Goal: Transaction & Acquisition: Purchase product/service

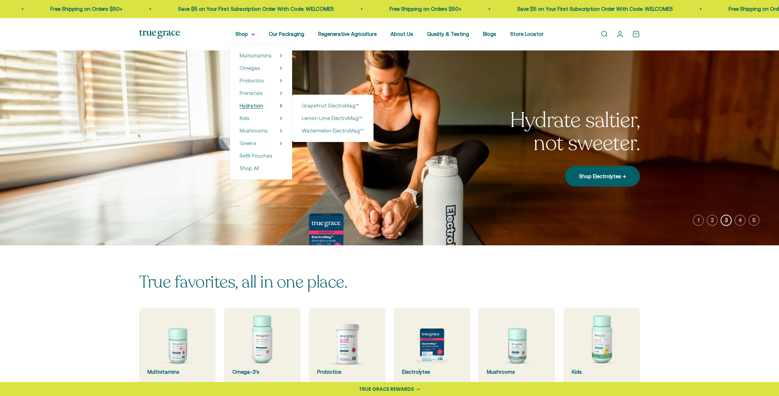
click at [254, 106] on span "Hydration" at bounding box center [252, 106] width 24 height 6
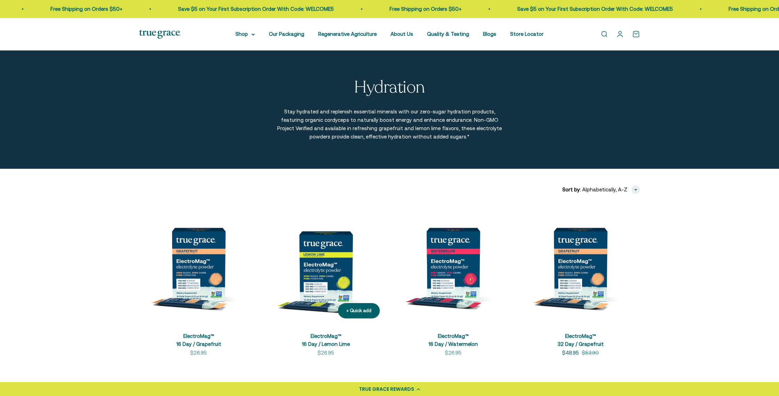
click at [300, 262] on img at bounding box center [325, 264] width 119 height 119
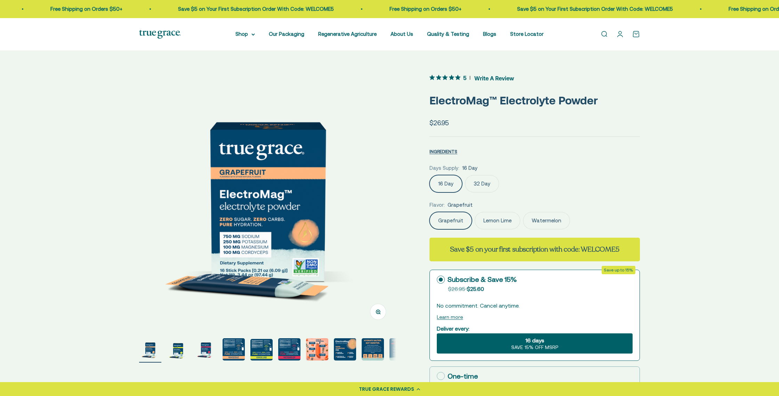
click at [538, 341] on span "16 days" at bounding box center [535, 340] width 19 height 8
click at [437, 333] on input "16 days SAVE 15% OFF MSRP" at bounding box center [437, 333] width 0 height 0
click at [538, 341] on span "16 days" at bounding box center [535, 340] width 19 height 8
click at [437, 333] on input "16 days SAVE 15% OFF MSRP" at bounding box center [437, 333] width 0 height 0
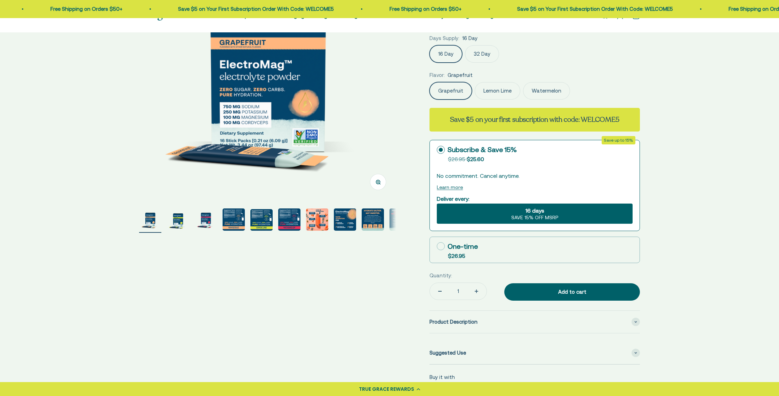
scroll to position [135, 0]
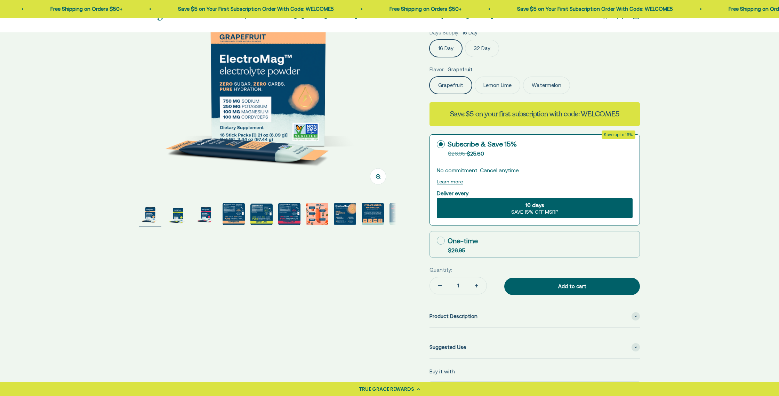
click at [539, 210] on span "SAVE 15% OFF MSRP" at bounding box center [534, 212] width 47 height 6
click at [437, 198] on input "16 days SAVE 15% OFF MSRP" at bounding box center [437, 198] width 0 height 0
click at [538, 209] on span "SAVE 15% OFF MSRP" at bounding box center [534, 212] width 47 height 6
click at [437, 198] on input "16 days SAVE 15% OFF MSRP" at bounding box center [437, 198] width 0 height 0
click at [537, 209] on span "SAVE 15% OFF MSRP" at bounding box center [534, 212] width 47 height 6
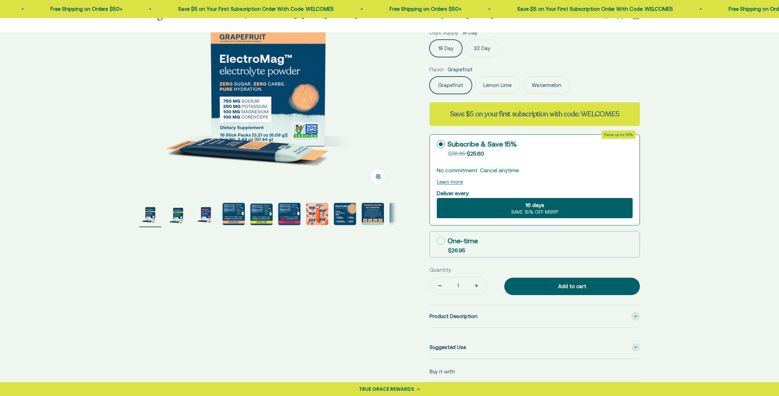
click at [437, 198] on input "16 days SAVE 15% OFF MSRP" at bounding box center [437, 198] width 0 height 0
click at [537, 209] on span "SAVE 15% OFF MSRP" at bounding box center [534, 212] width 47 height 6
click at [437, 198] on input "16 days SAVE 15% OFF MSRP" at bounding box center [437, 198] width 0 height 0
click at [499, 207] on div "16 days SAVE 15% OFF MSRP" at bounding box center [535, 208] width 196 height 20
click at [437, 198] on input "16 days SAVE 15% OFF MSRP" at bounding box center [437, 198] width 0 height 0
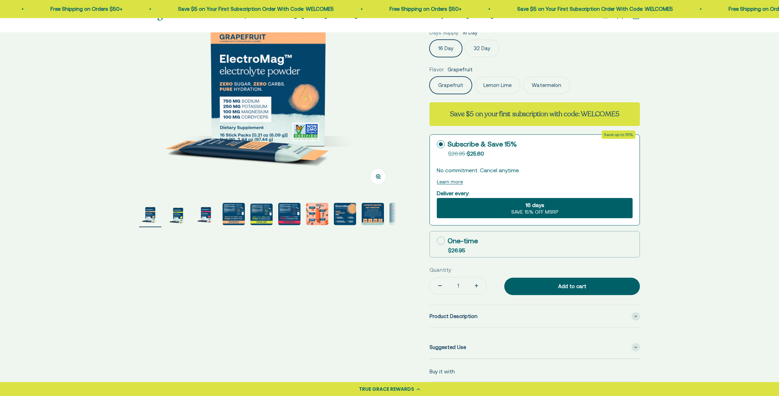
click at [499, 207] on div "16 days SAVE 15% OFF MSRP" at bounding box center [535, 208] width 196 height 20
click at [437, 198] on input "16 days SAVE 15% OFF MSRP" at bounding box center [437, 198] width 0 height 0
click at [443, 240] on icon at bounding box center [441, 241] width 8 height 8
click at [437, 240] on input "One-time $26.95" at bounding box center [437, 240] width 0 height 0
radio input "true"
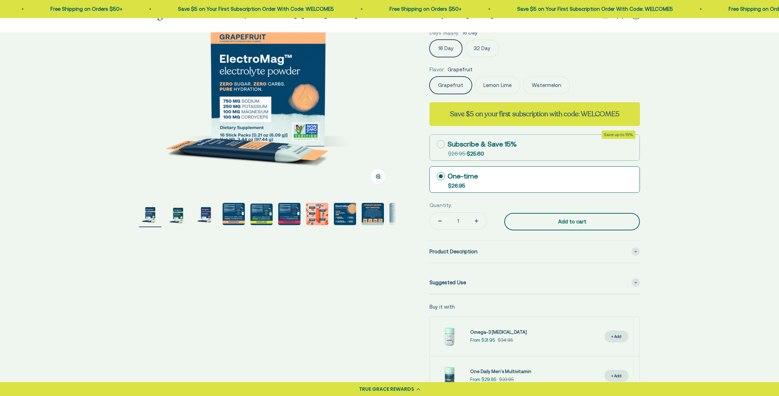
click at [557, 221] on div "Add to cart" at bounding box center [572, 221] width 108 height 8
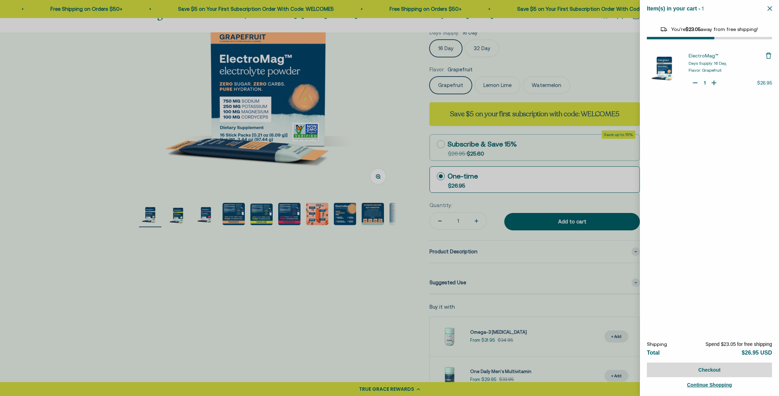
select select "44163639509206"
select select "40055698129088"
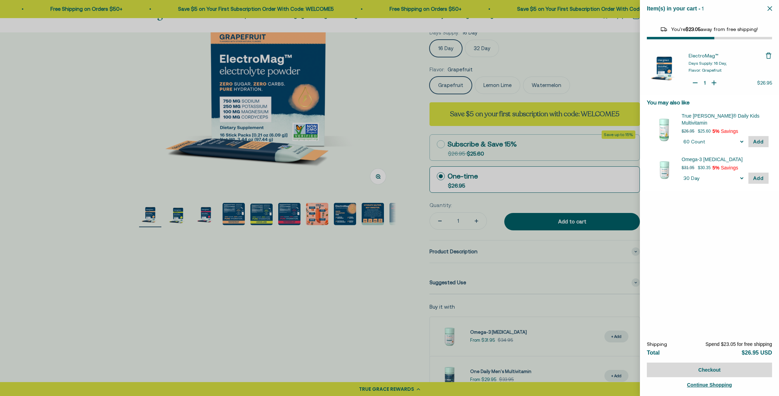
click at [771, 9] on icon "Close" at bounding box center [770, 8] width 5 height 5
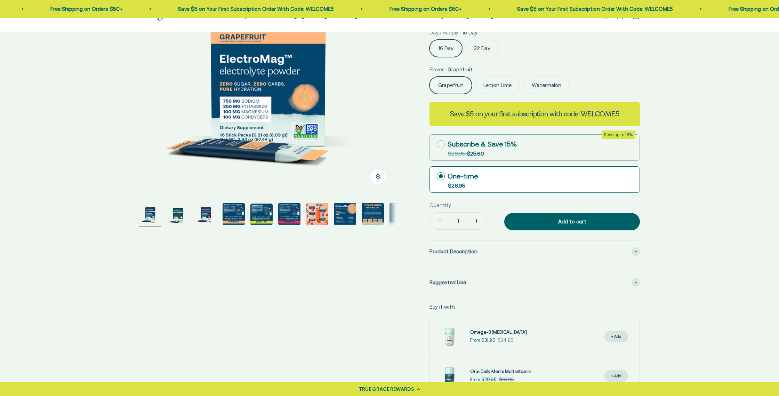
click at [443, 143] on icon at bounding box center [441, 144] width 8 height 8
click at [437, 144] on input "Subscribe & Save 15% Original price strikethrough: $26.95 , Discounted price: $…" at bounding box center [437, 144] width 0 height 0
radio input "true"
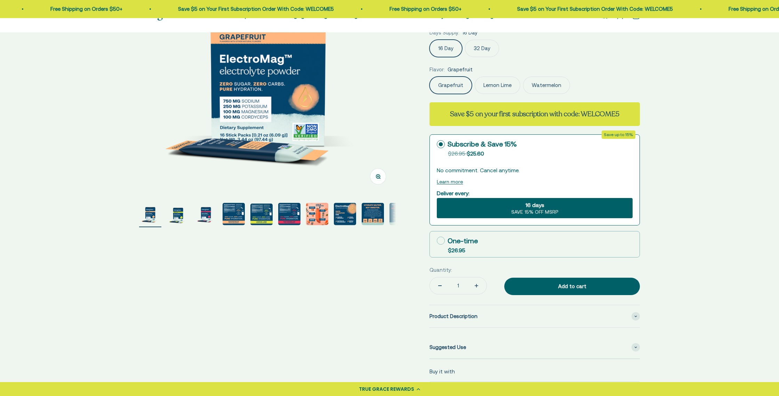
click at [538, 206] on span "16 days" at bounding box center [535, 205] width 19 height 8
click at [437, 198] on input "16 days SAVE 15% OFF MSRP" at bounding box center [437, 198] width 0 height 0
click at [538, 206] on span "16 days" at bounding box center [535, 205] width 19 height 8
click at [437, 198] on input "16 days SAVE 15% OFF MSRP" at bounding box center [437, 198] width 0 height 0
click at [538, 206] on span "16 days" at bounding box center [535, 205] width 19 height 8
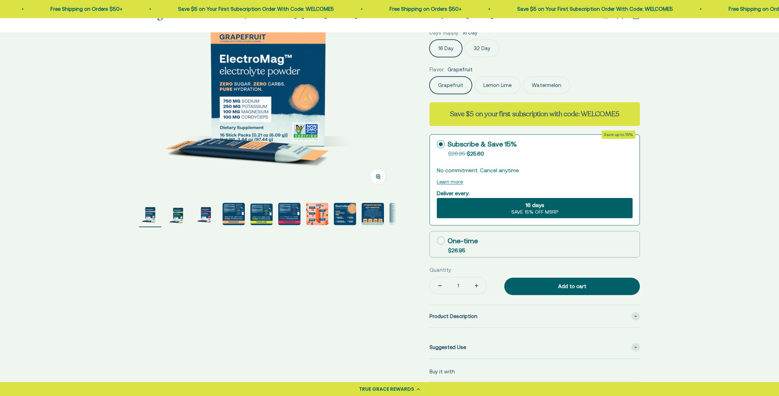
click at [437, 198] on input "16 days SAVE 15% OFF MSRP" at bounding box center [437, 198] width 0 height 0
click at [747, 197] on div "Zoom Go to item 1 Go to item 2 Go to item 3 Go to item 4 Go to item 5 Go to ite…" at bounding box center [389, 198] width 779 height 567
click at [528, 205] on span "16 days" at bounding box center [535, 205] width 19 height 8
click at [437, 198] on input "16 days SAVE 15% OFF MSRP" at bounding box center [437, 198] width 0 height 0
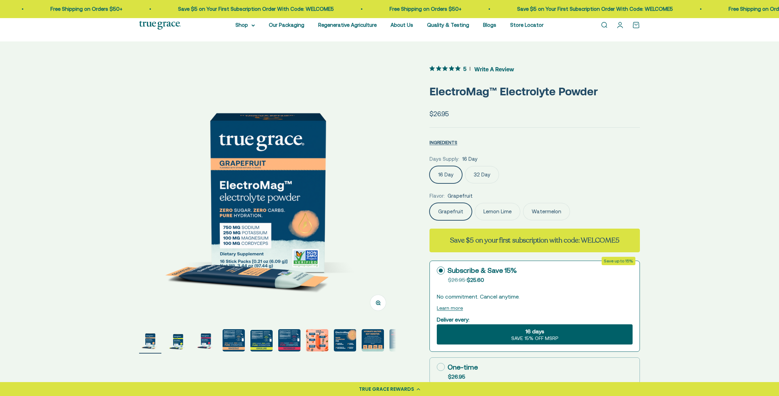
scroll to position [0, 0]
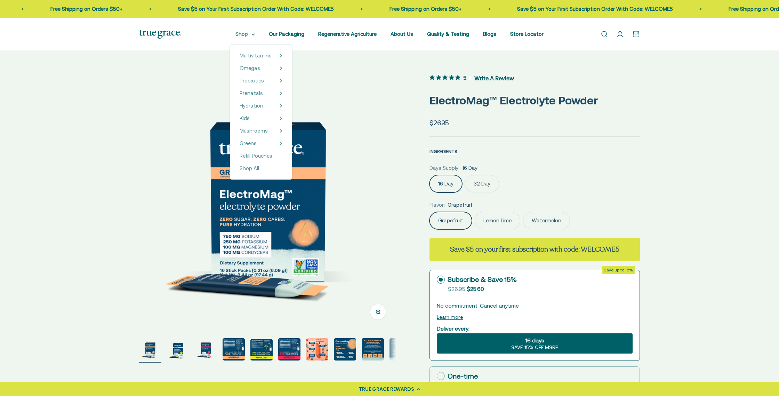
click at [247, 35] on summary "Shop" at bounding box center [244, 34] width 19 height 8
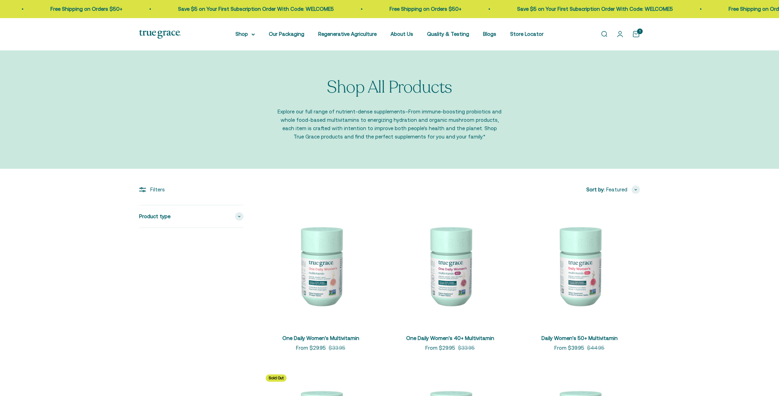
click at [147, 33] on img at bounding box center [160, 34] width 42 height 9
